Goal: Contribute content

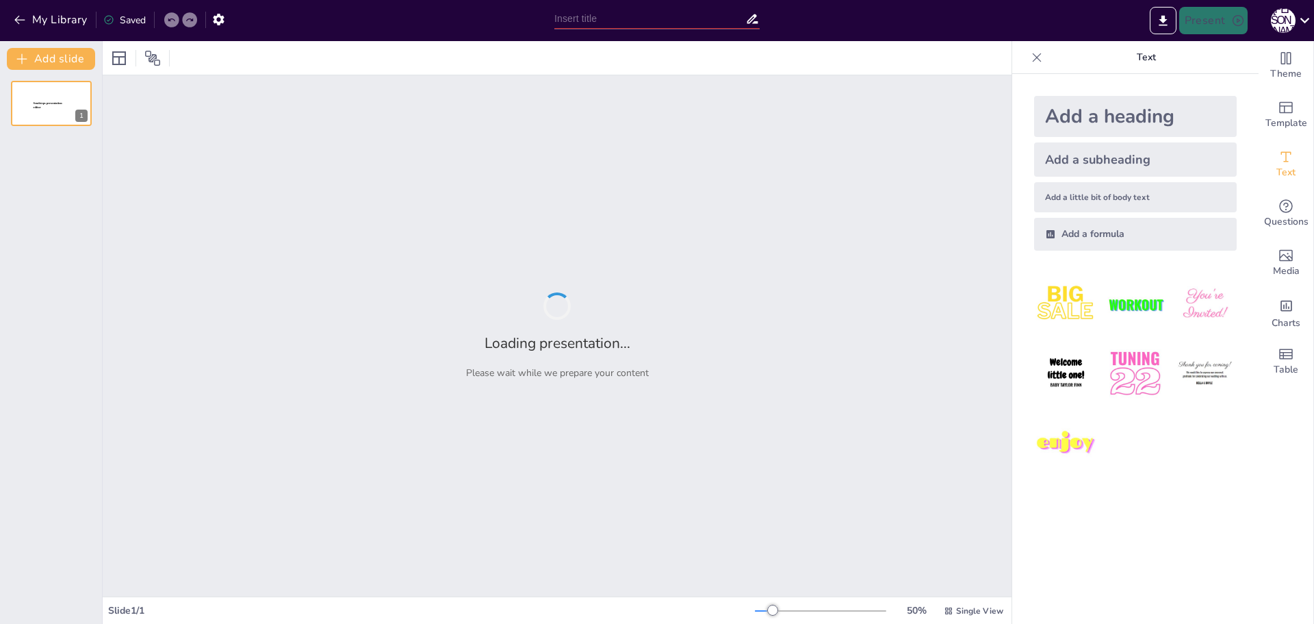
type input "Народні мотиви: Значення пісні «Ой у лузі червона калина»"
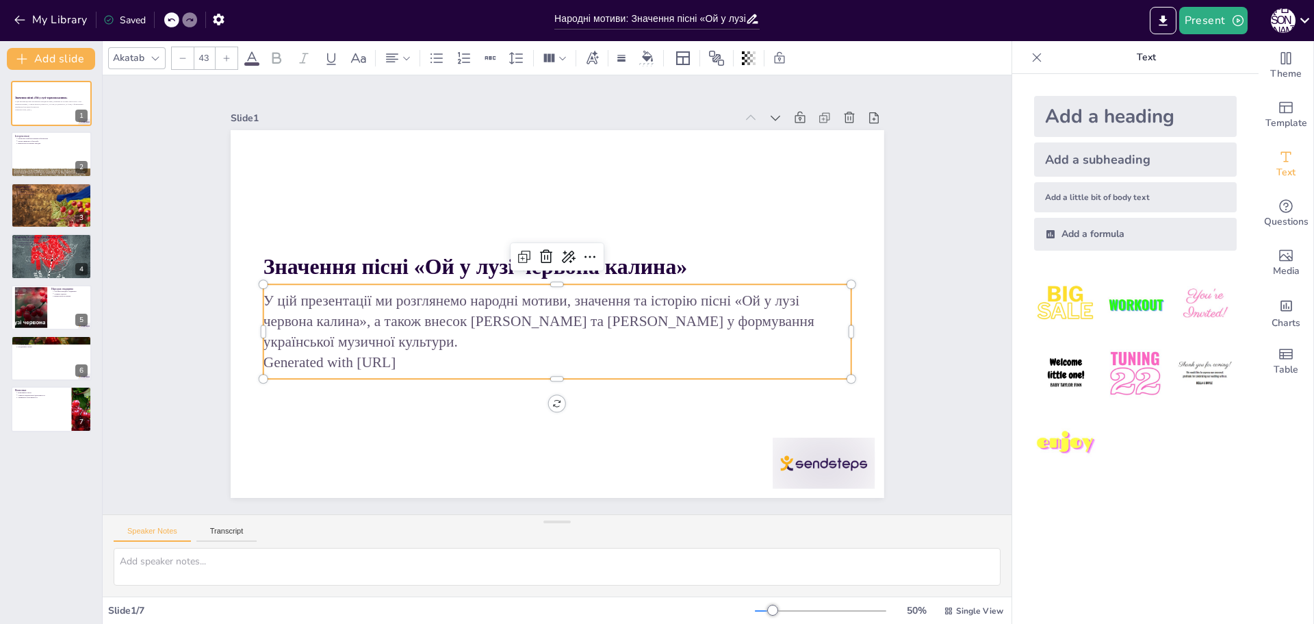
click at [391, 307] on p "У цій презентації ми розглянемо народні мотиви, значення та історію пісні «Ой у…" at bounding box center [551, 320] width 588 height 182
click at [761, 526] on div at bounding box center [704, 573] width 114 height 95
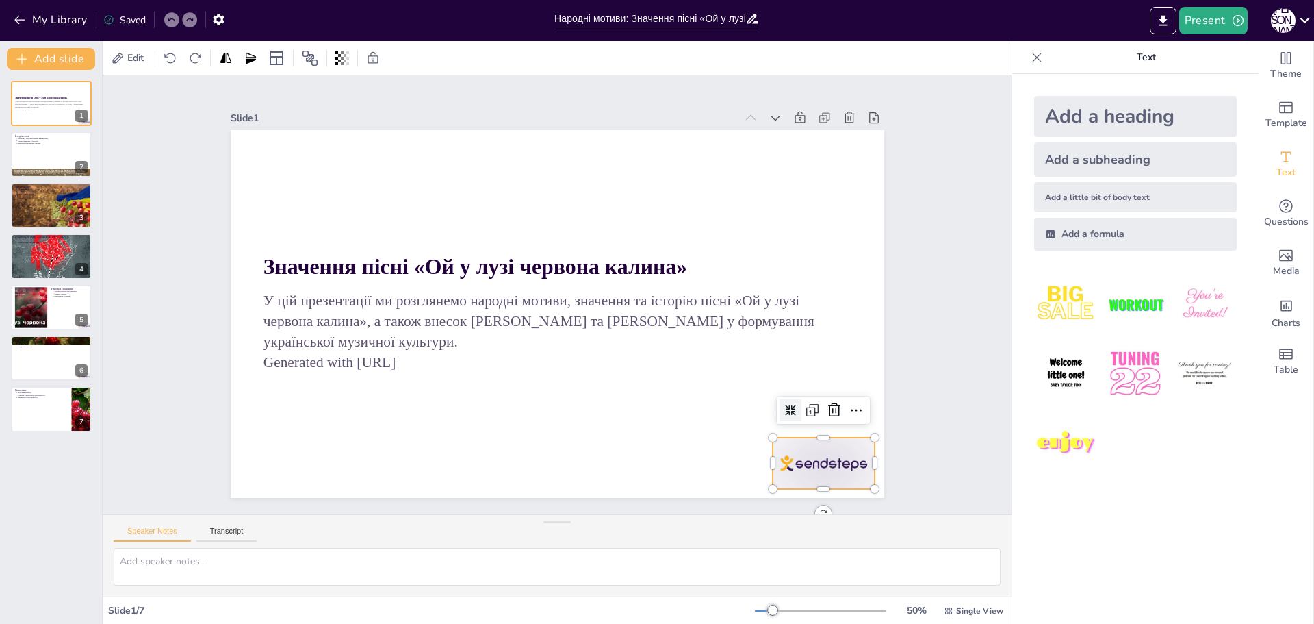
click at [858, 459] on div at bounding box center [804, 490] width 107 height 62
click at [59, 158] on div at bounding box center [51, 154] width 82 height 47
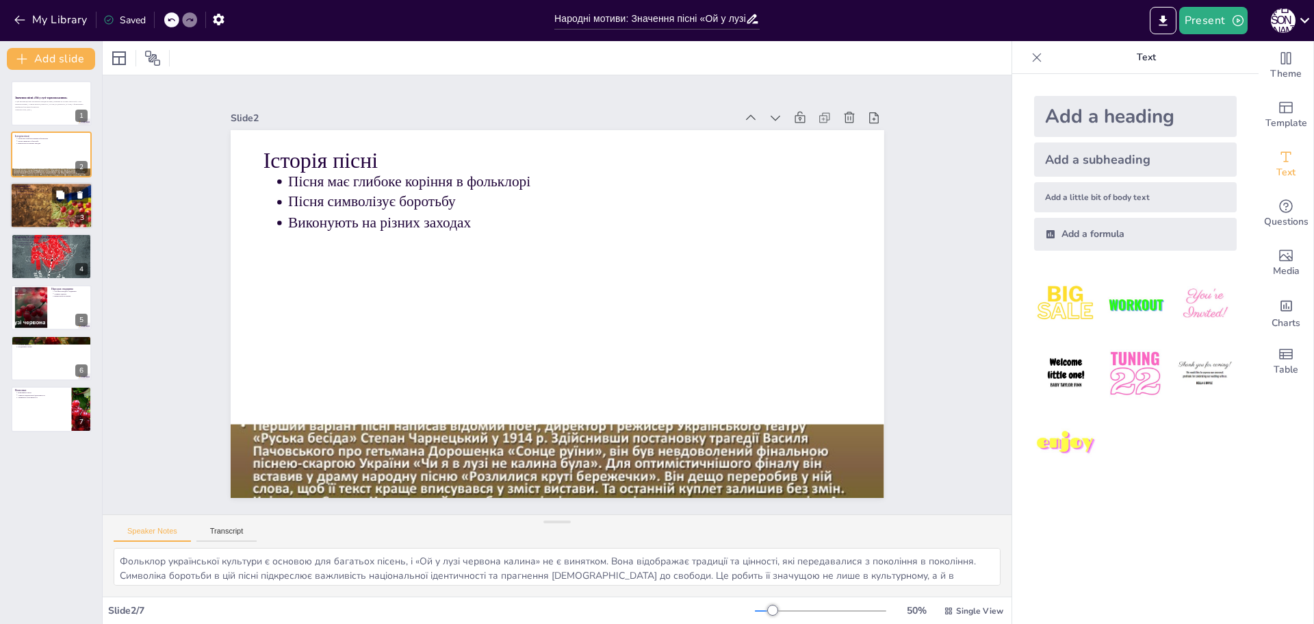
click at [49, 224] on div at bounding box center [52, 205] width 88 height 47
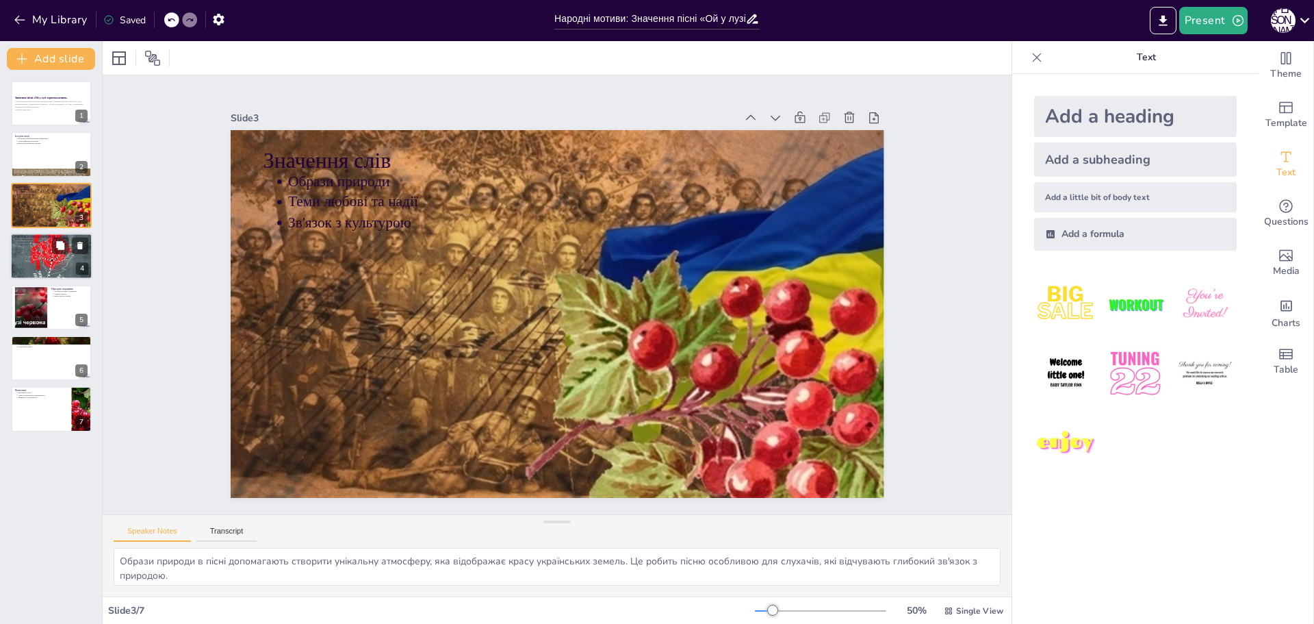
click at [28, 269] on div at bounding box center [51, 256] width 82 height 82
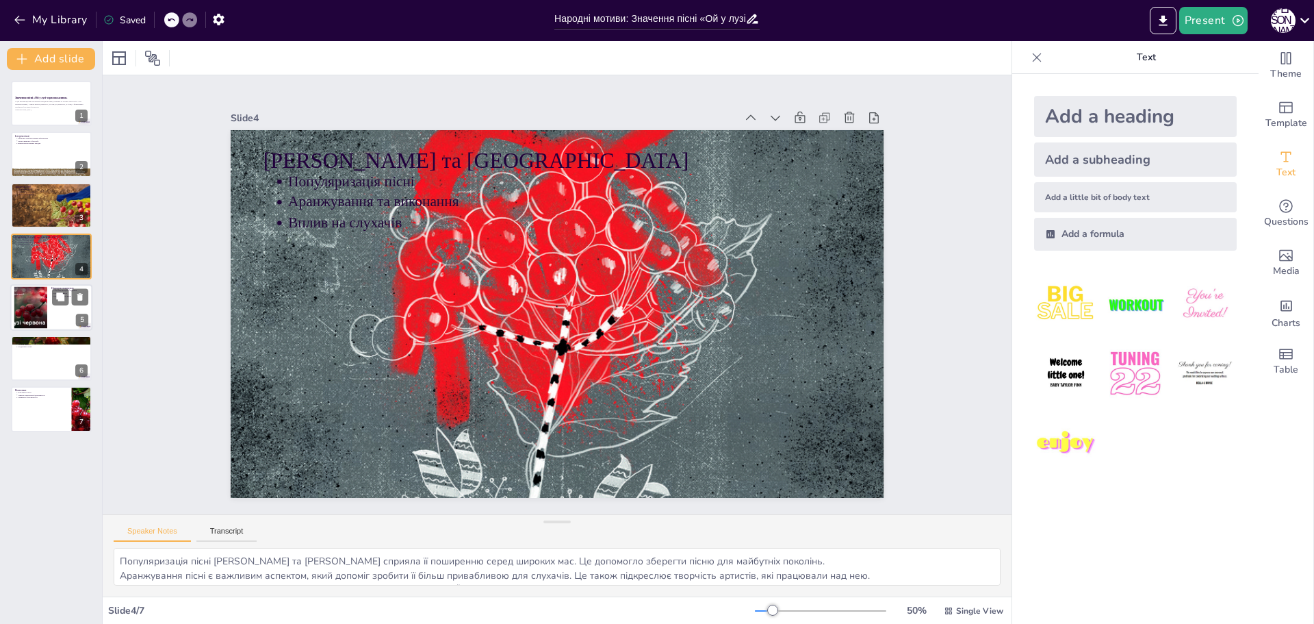
click at [34, 303] on div at bounding box center [31, 307] width 74 height 42
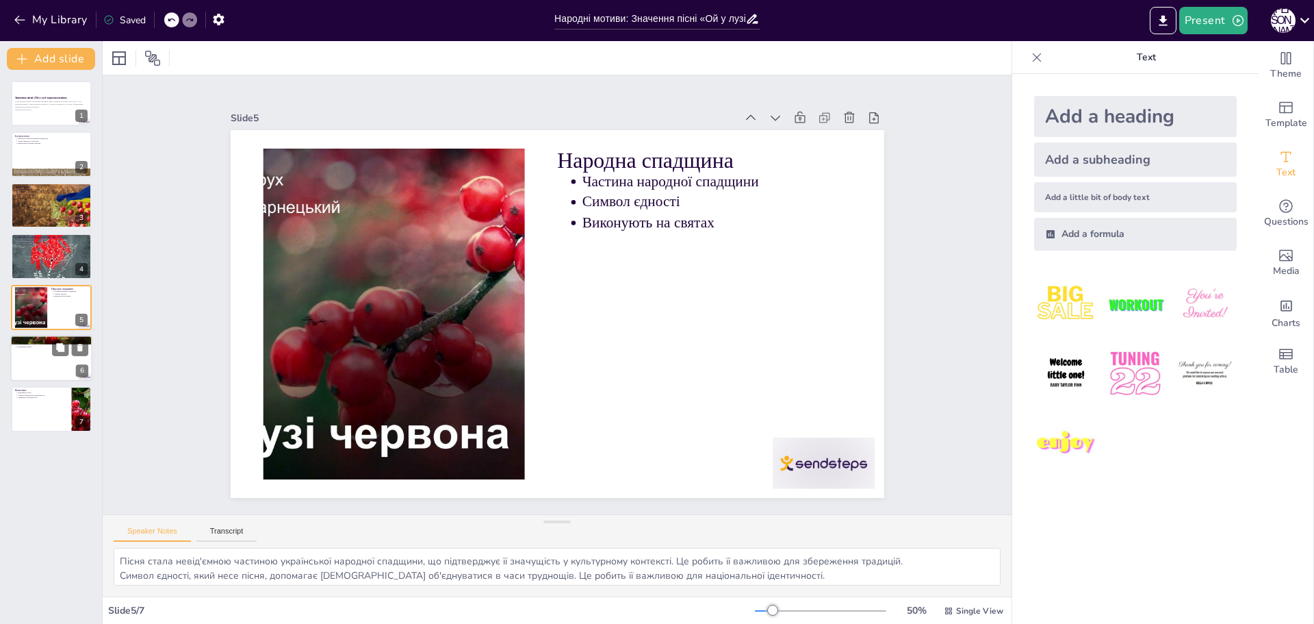
click at [49, 357] on div at bounding box center [51, 358] width 82 height 47
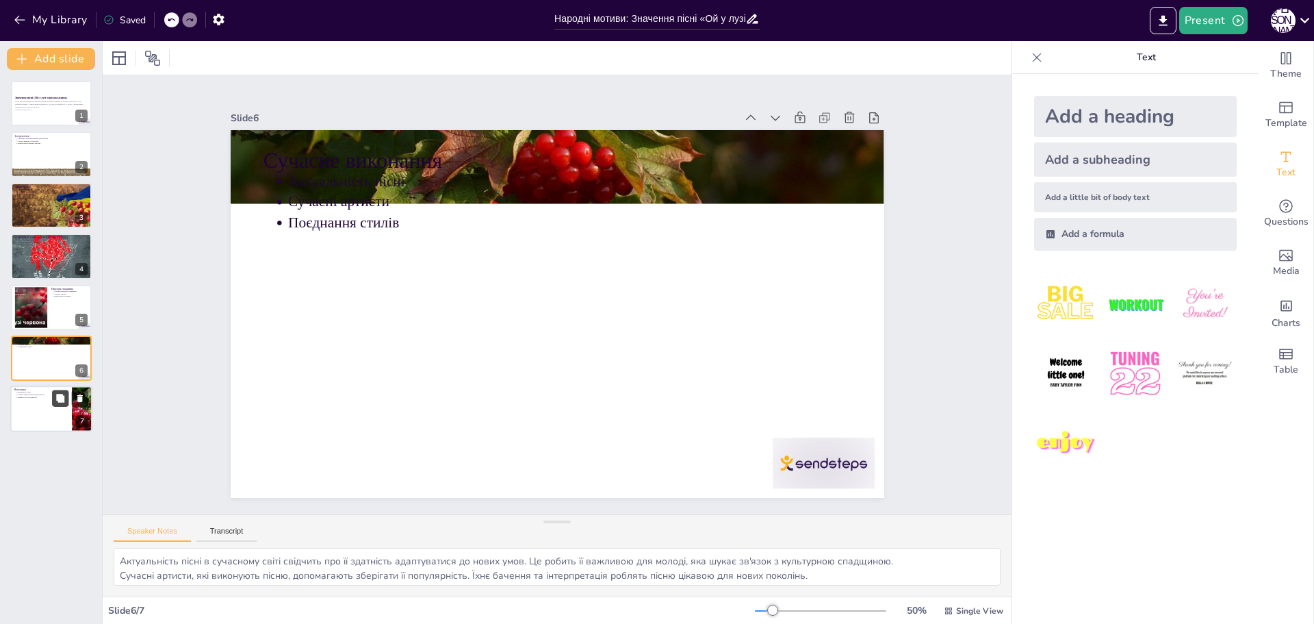
click at [56, 405] on button at bounding box center [60, 398] width 16 height 16
type textarea "Важливість пісні «Ой у лузі червона калина» полягає в її здатності об'єднувати …"
